Goal: Task Accomplishment & Management: Manage account settings

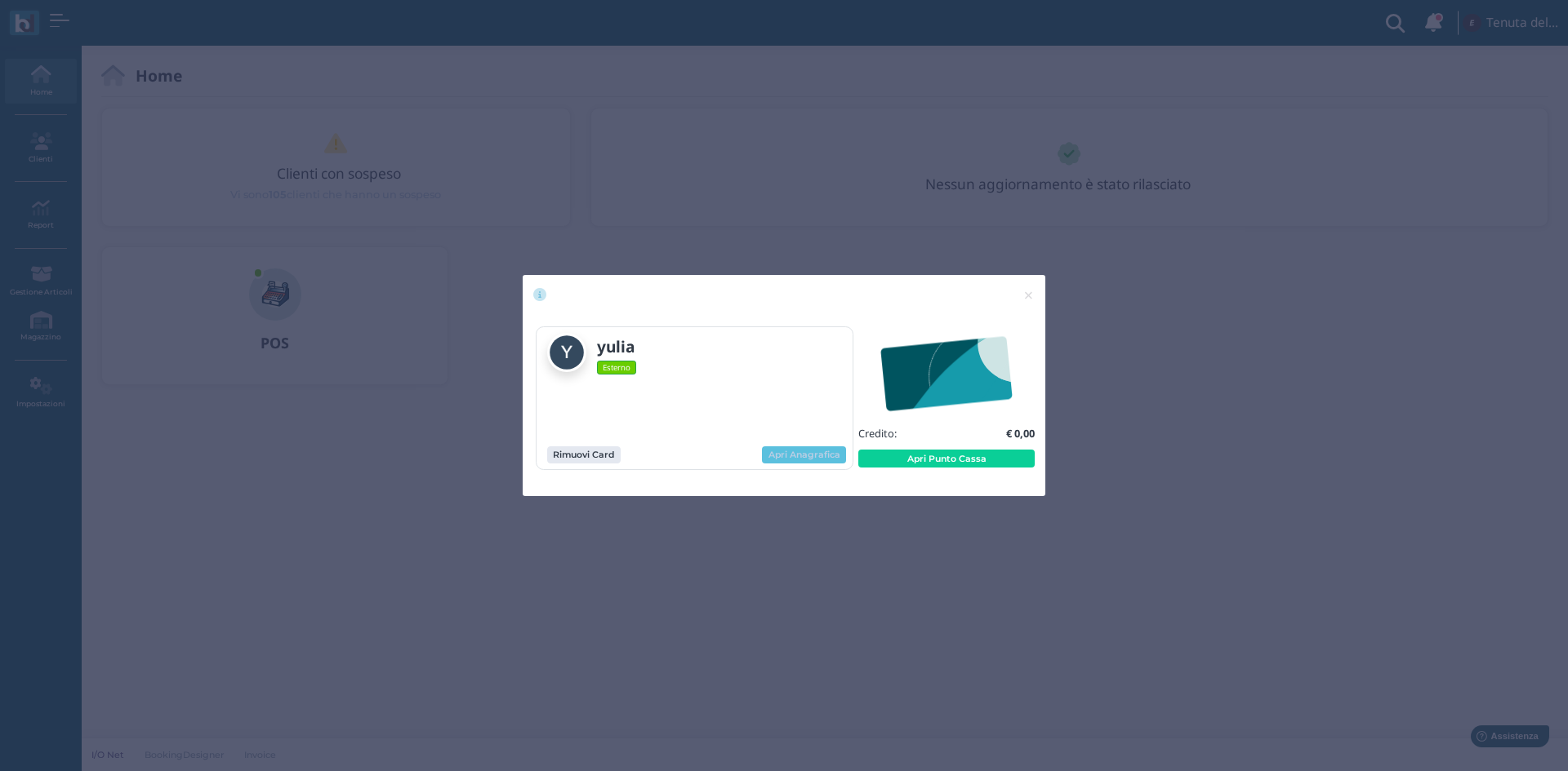
drag, startPoint x: 804, startPoint y: 457, endPoint x: 800, endPoint y: 466, distance: 9.8
click at [804, 457] on link "Apri Anagrafica" at bounding box center [804, 456] width 84 height 18
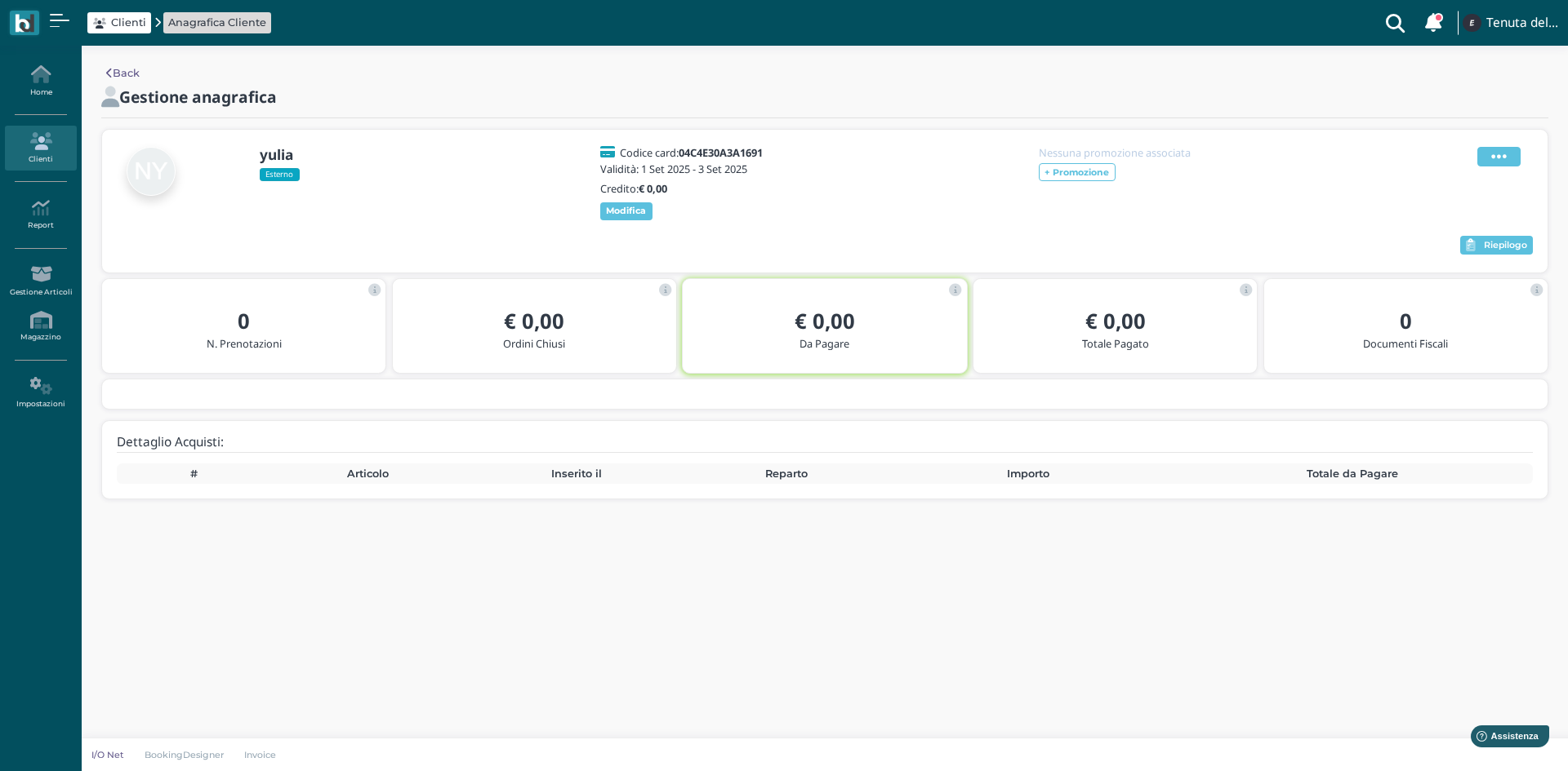
click at [1489, 157] on span at bounding box center [1499, 156] width 43 height 19
click at [1429, 243] on span "Elimina" at bounding box center [1446, 246] width 43 height 16
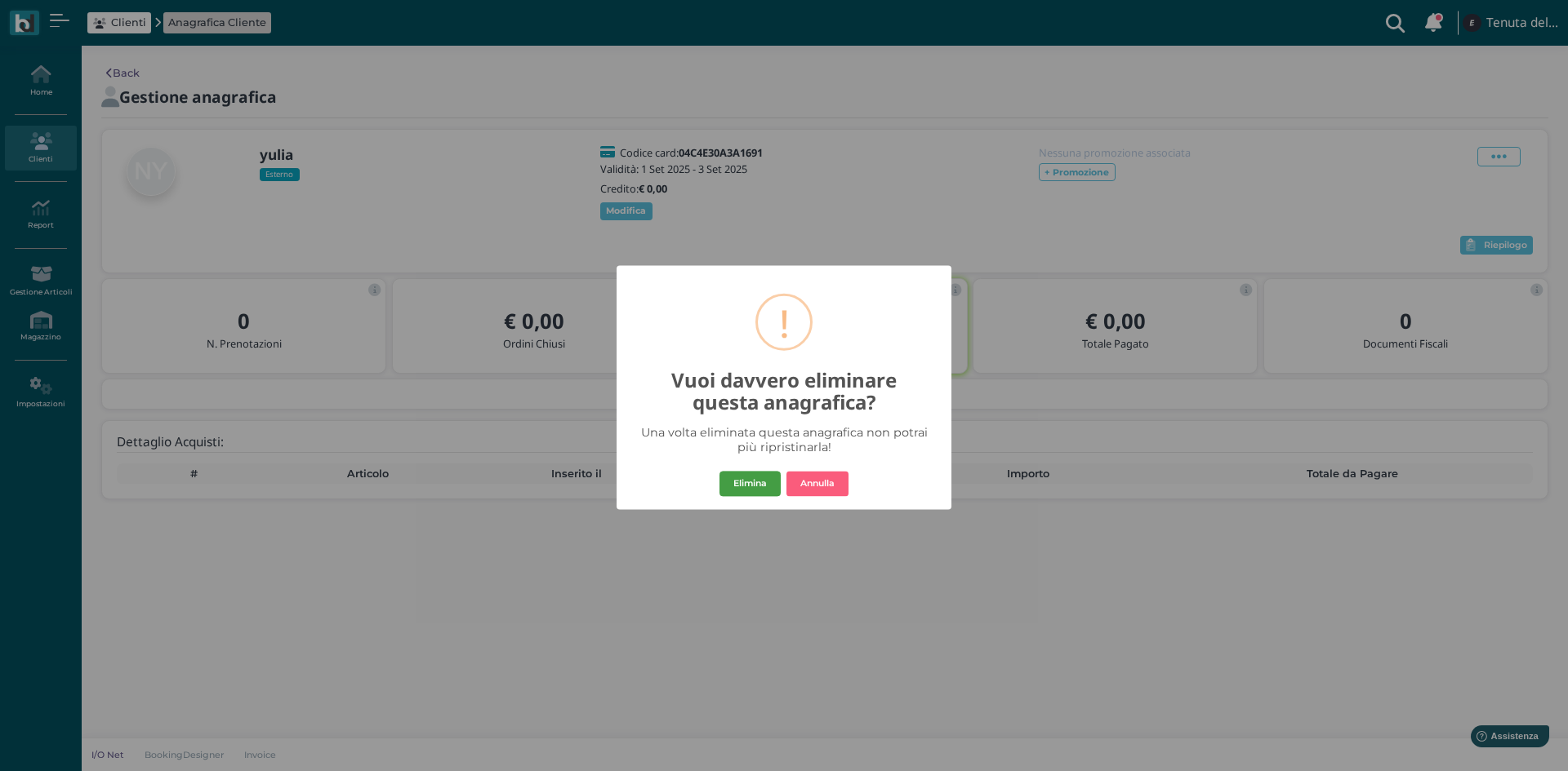
click at [742, 487] on button "Elimina" at bounding box center [750, 483] width 61 height 26
